Goal: Use online tool/utility: Utilize a website feature to perform a specific function

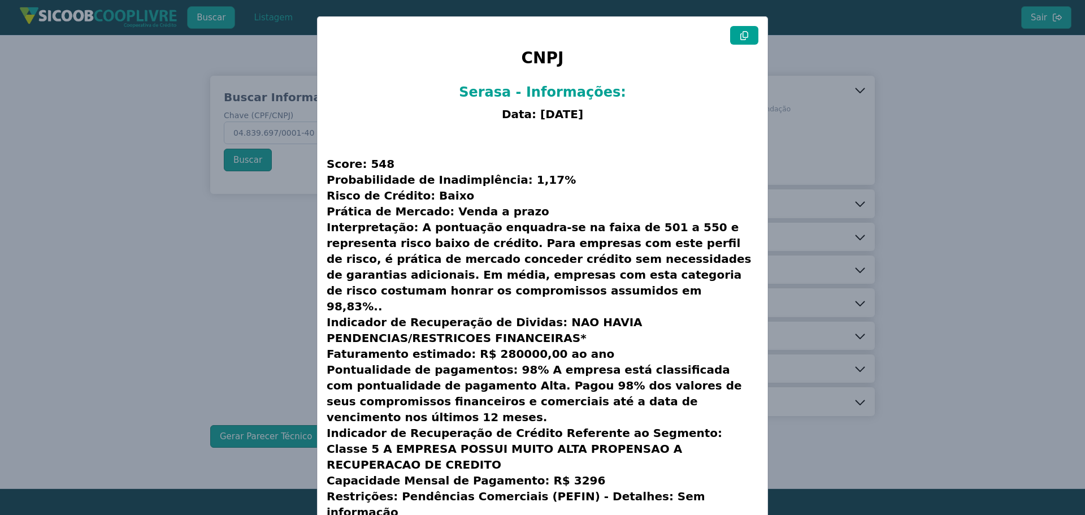
scroll to position [29, 0]
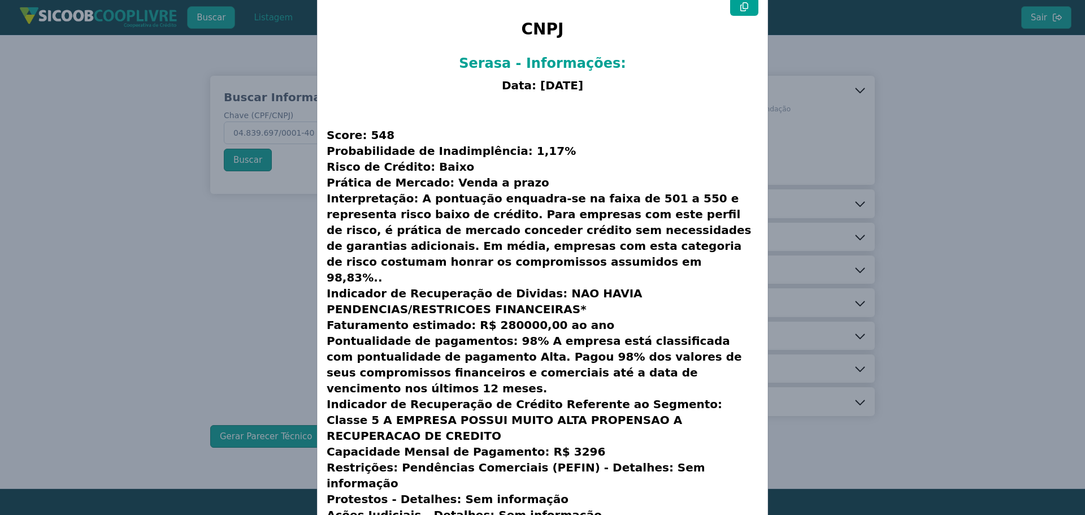
click at [142, 220] on modal-container "CNPJ Serasa - Informações: Data: [DATE] Score: 548 Probabilidade de Inadimplênc…" at bounding box center [542, 257] width 1085 height 515
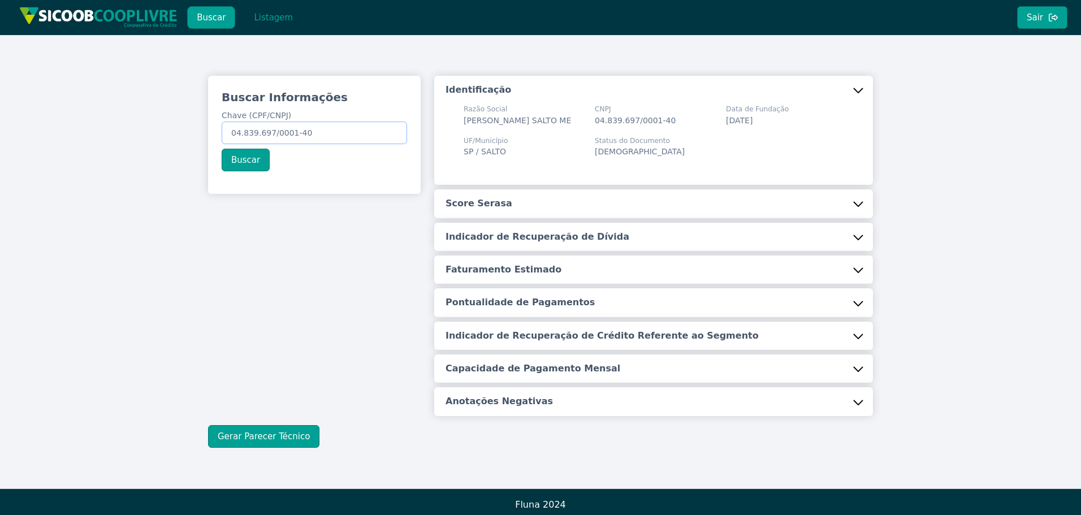
click at [327, 129] on input "04.839.697/0001-40" at bounding box center [314, 133] width 185 height 23
paste input "47.811.370/0001-72"
type input "47.811.370/0001-72"
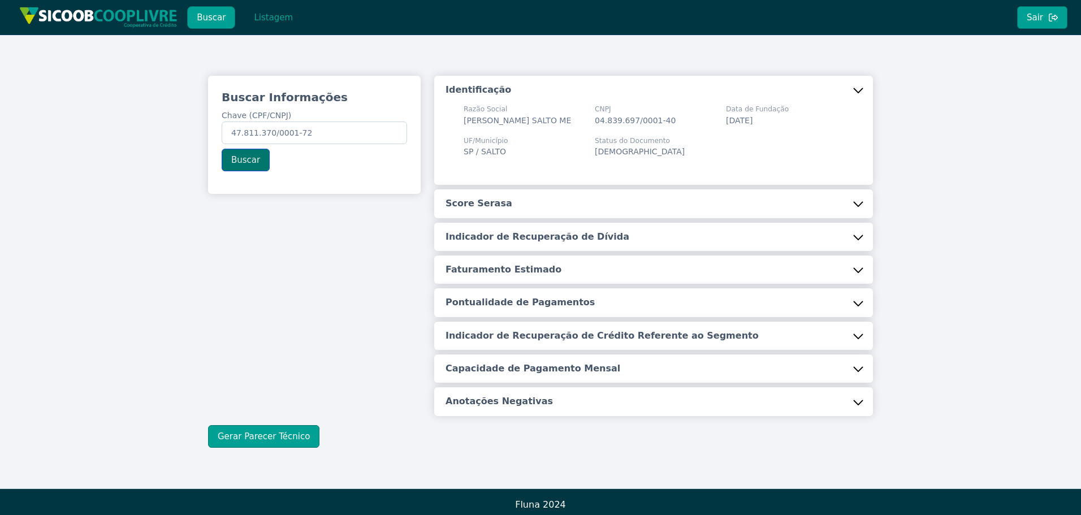
click at [257, 158] on button "Buscar" at bounding box center [246, 160] width 48 height 23
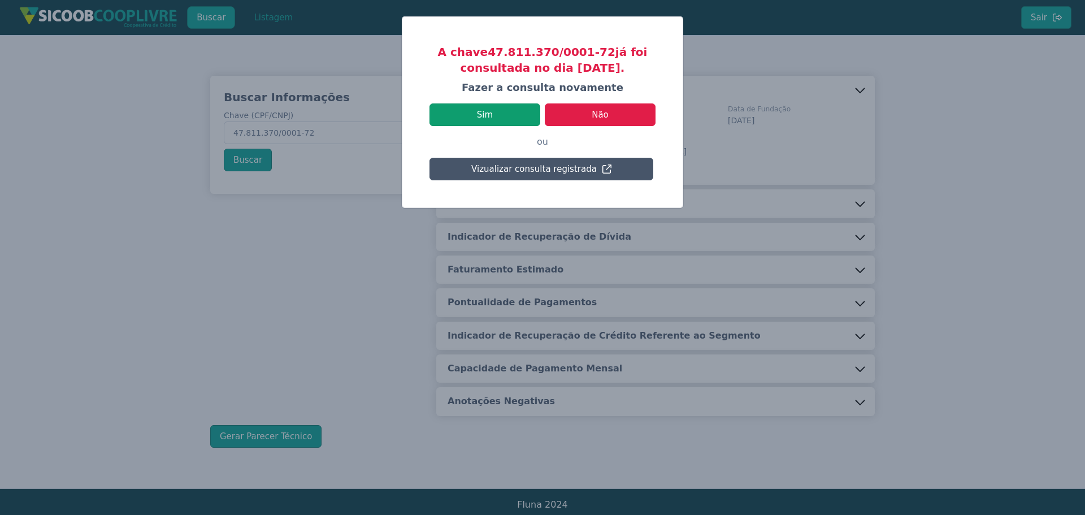
click at [484, 112] on button "Sim" at bounding box center [485, 114] width 111 height 23
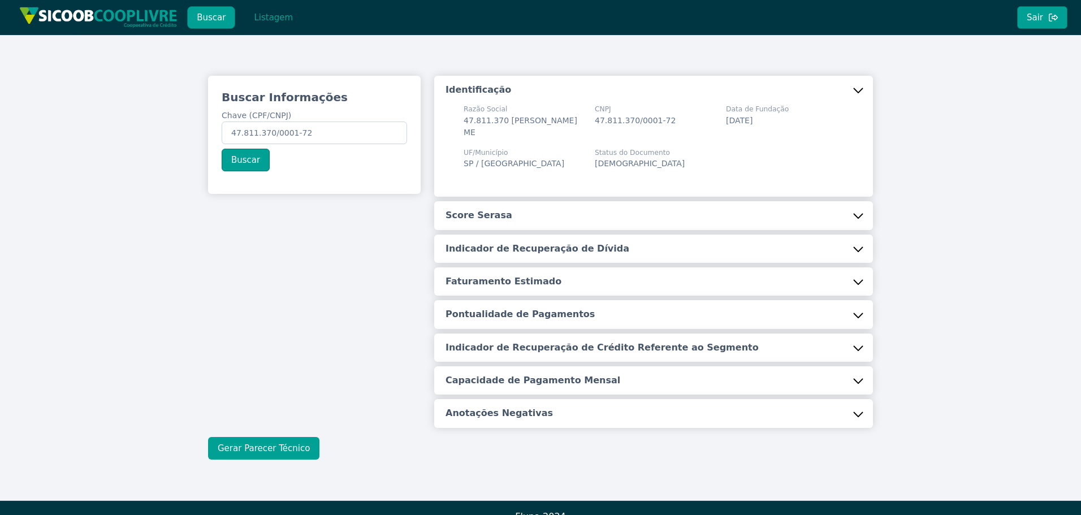
click at [249, 456] on button "Gerar Parecer Técnico" at bounding box center [263, 448] width 111 height 23
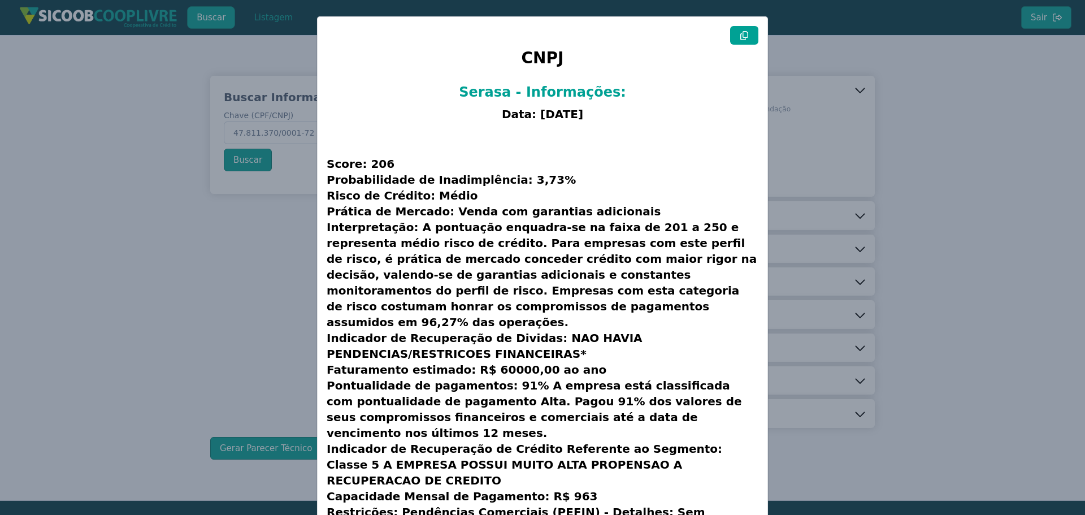
click at [741, 33] on icon at bounding box center [744, 35] width 9 height 9
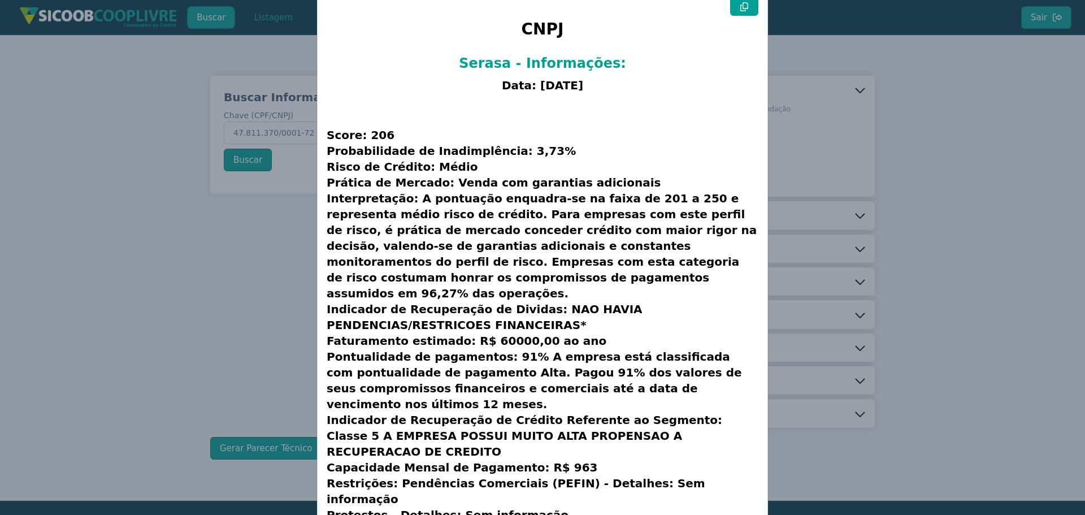
scroll to position [45, 0]
